Goal: Navigation & Orientation: Understand site structure

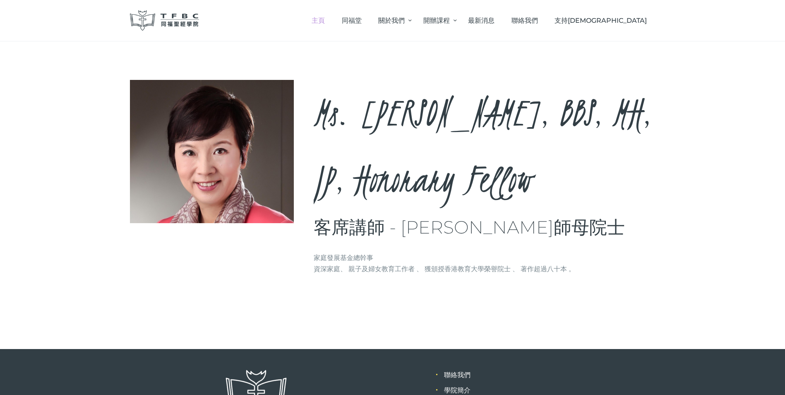
click at [334, 23] on link "主頁" at bounding box center [318, 20] width 30 height 24
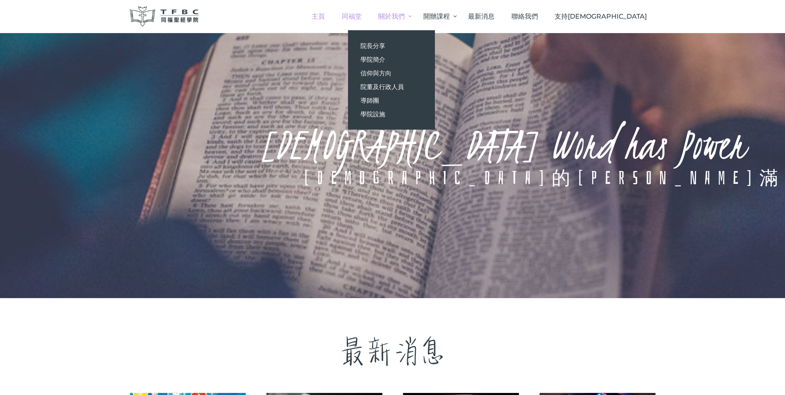
click at [362, 16] on span "同福堂" at bounding box center [352, 16] width 20 height 8
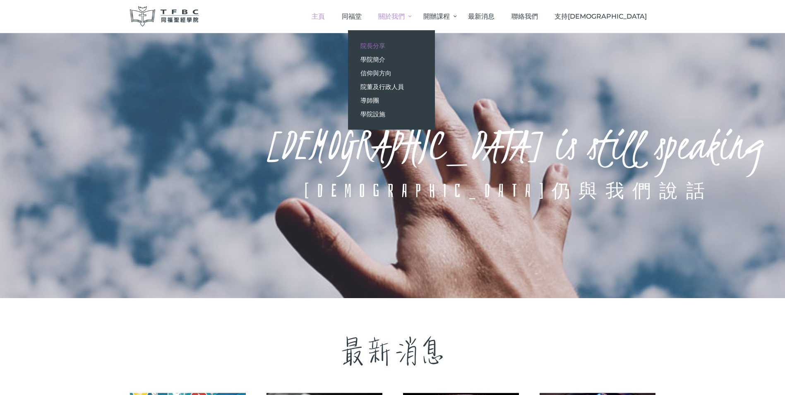
click at [385, 47] on span "院長分享" at bounding box center [372, 46] width 25 height 8
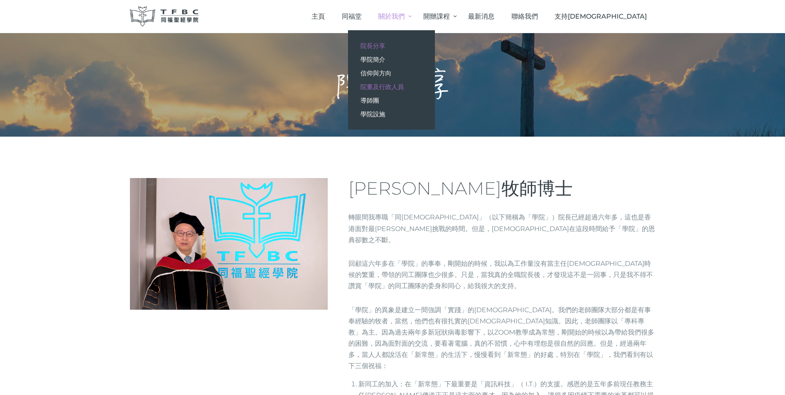
click at [404, 86] on span "院董及行政人員" at bounding box center [381, 87] width 43 height 8
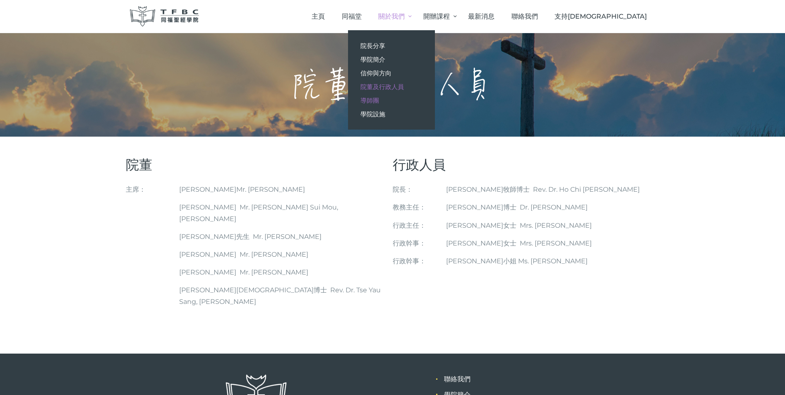
click at [379, 99] on span "導師團" at bounding box center [369, 100] width 19 height 8
